Goal: Task Accomplishment & Management: Use online tool/utility

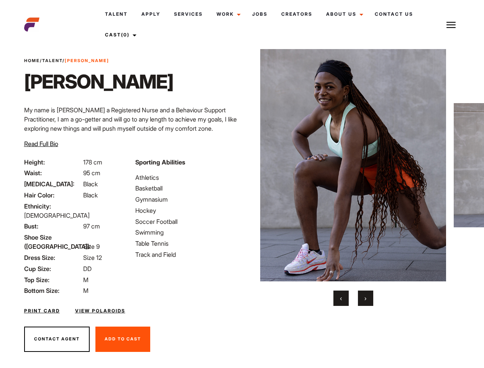
click at [121, 35] on link "Cast (0)" at bounding box center [119, 35] width 43 height 21
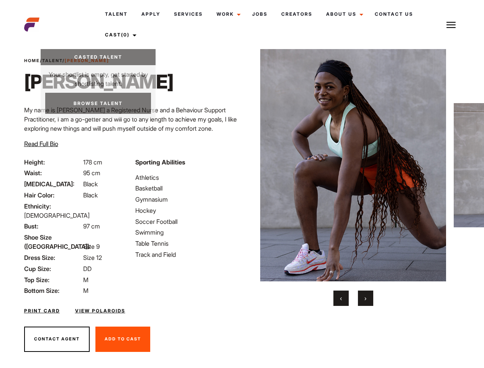
click at [451, 25] on img at bounding box center [451, 24] width 9 height 9
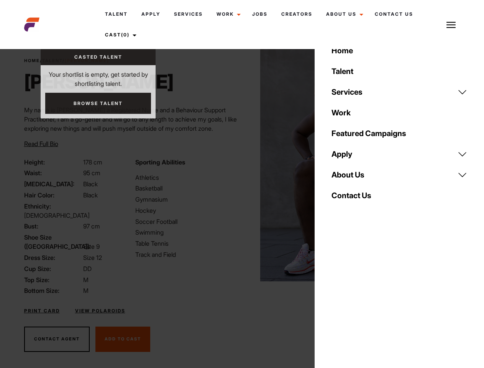
click at [353, 178] on img at bounding box center [353, 165] width 186 height 232
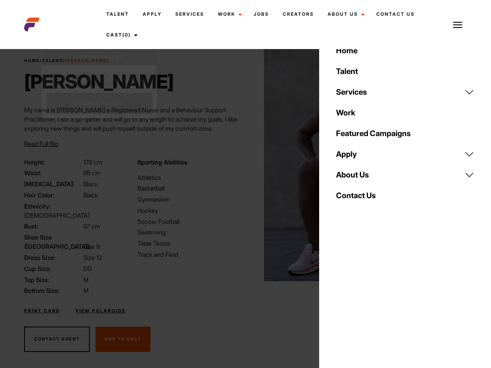
click at [242, 165] on div "Sporting Abilities Athletics Basketball Gymnasium Hockey Soccer Football Swimmi…" at bounding box center [189, 227] width 113 height 138
click at [341, 298] on div "Home Talent Services Talent Casting Photography Videography Creative Hair and M…" at bounding box center [405, 184] width 172 height 368
click at [366, 298] on div "Home Talent Services Talent Casting Photography Videography Creative Hair and M…" at bounding box center [405, 184] width 172 height 368
